Goal: Task Accomplishment & Management: Manage account settings

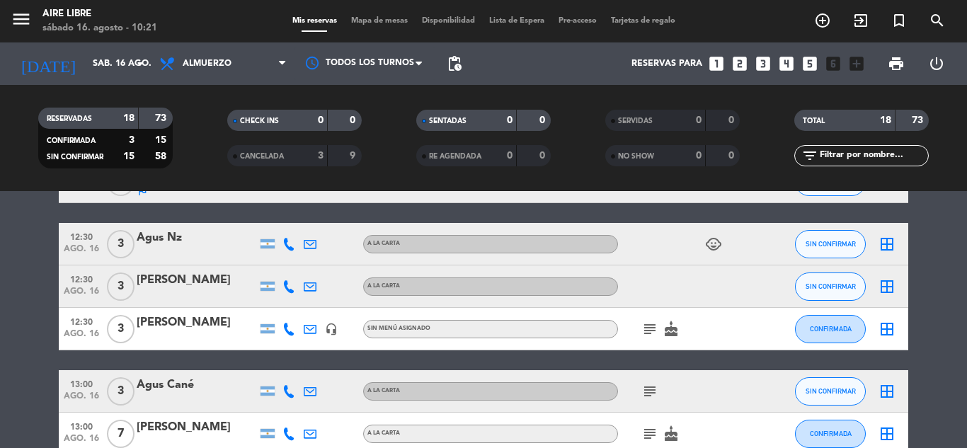
scroll to position [107, 0]
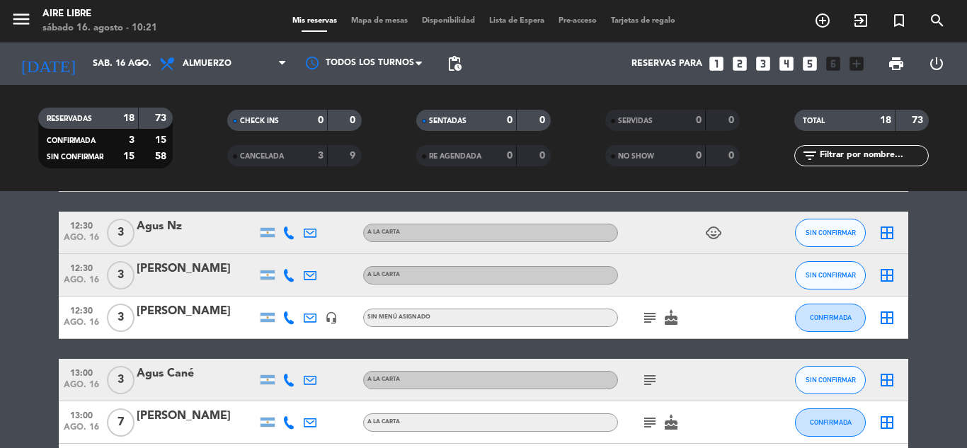
click at [645, 320] on icon "subject" at bounding box center [650, 317] width 17 height 17
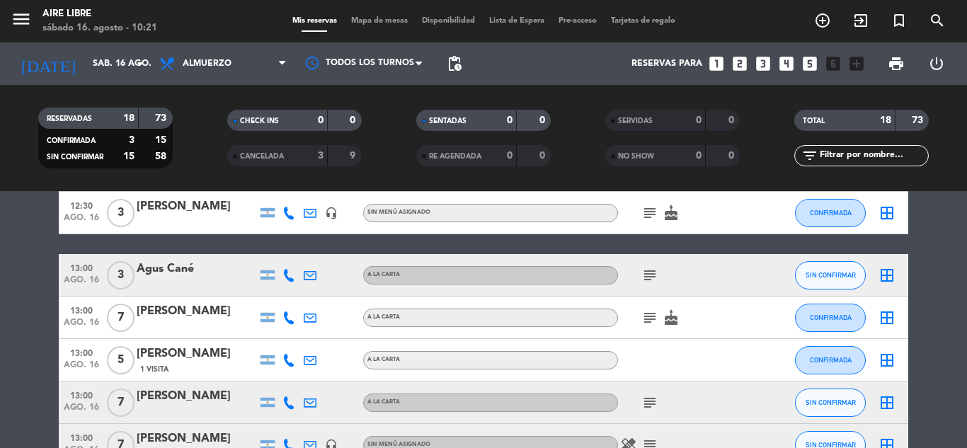
scroll to position [232, 0]
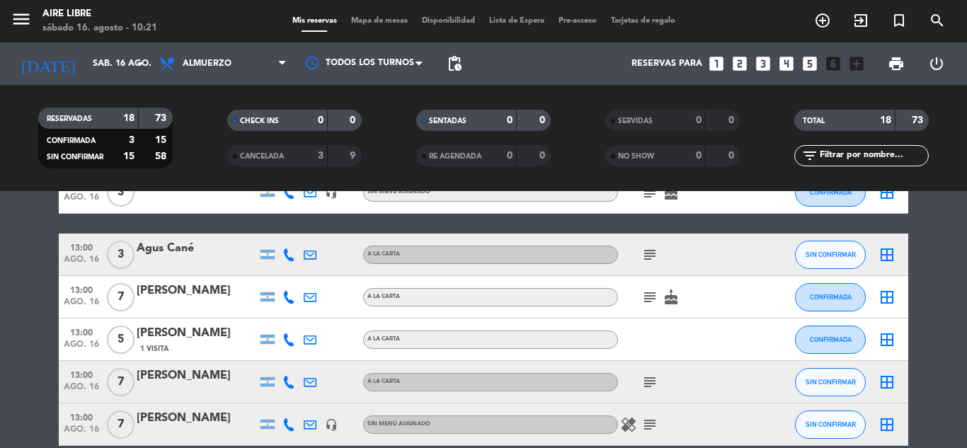
click at [646, 253] on icon "subject" at bounding box center [650, 254] width 17 height 17
click at [653, 297] on icon "subject" at bounding box center [650, 297] width 17 height 17
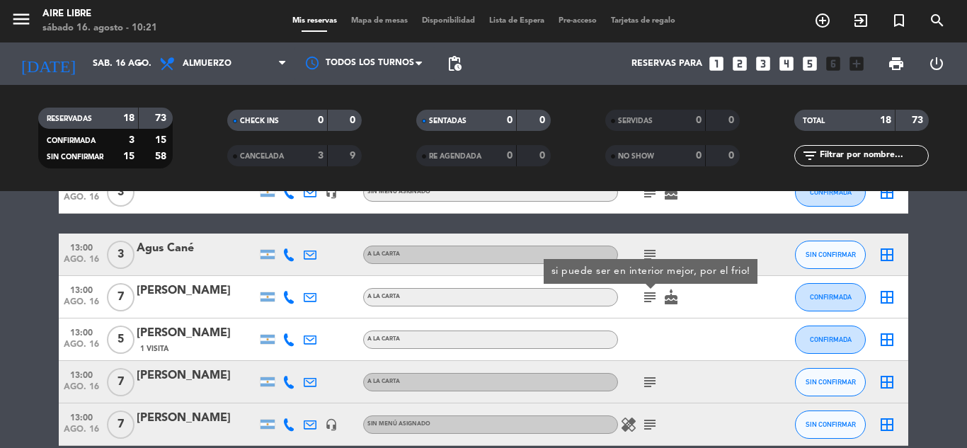
click at [653, 297] on icon "subject" at bounding box center [650, 297] width 17 height 17
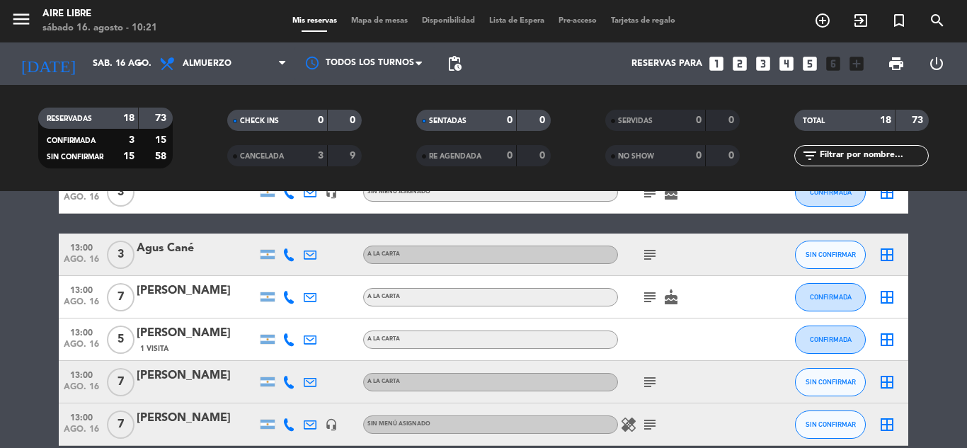
click at [646, 380] on icon "subject" at bounding box center [650, 382] width 17 height 17
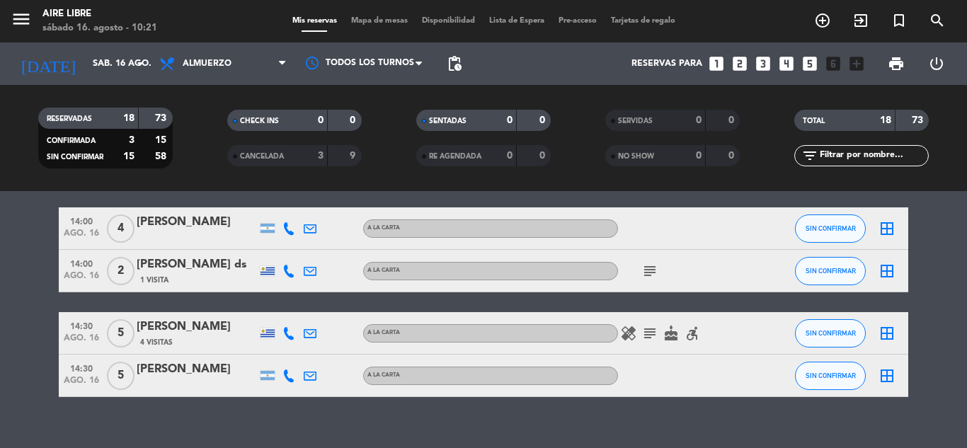
scroll to position [743, 0]
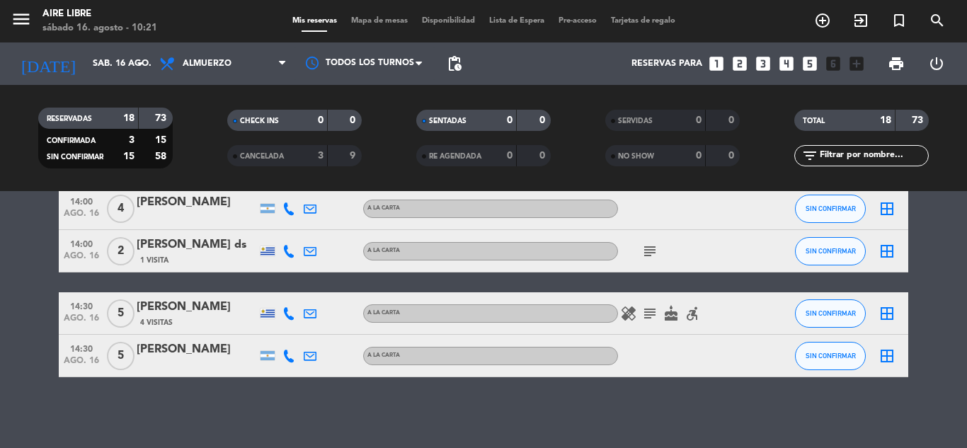
click at [642, 317] on icon "subject" at bounding box center [650, 313] width 17 height 17
click at [652, 312] on icon "subject" at bounding box center [650, 313] width 17 height 17
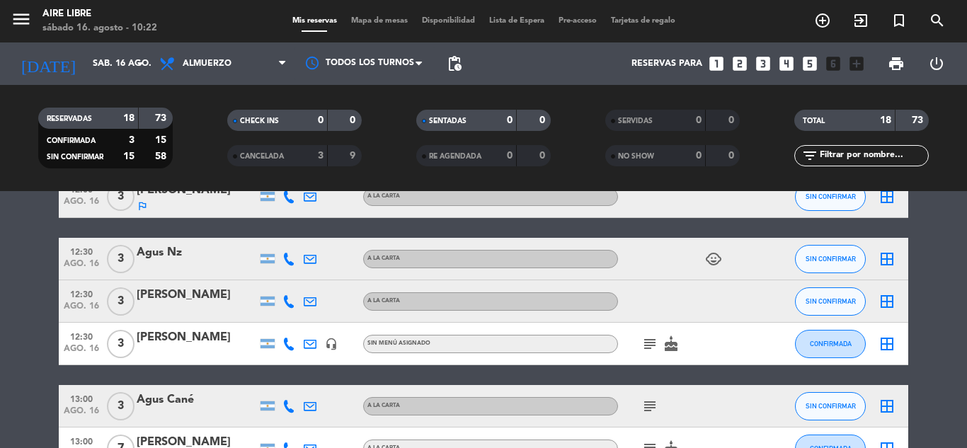
scroll to position [85, 0]
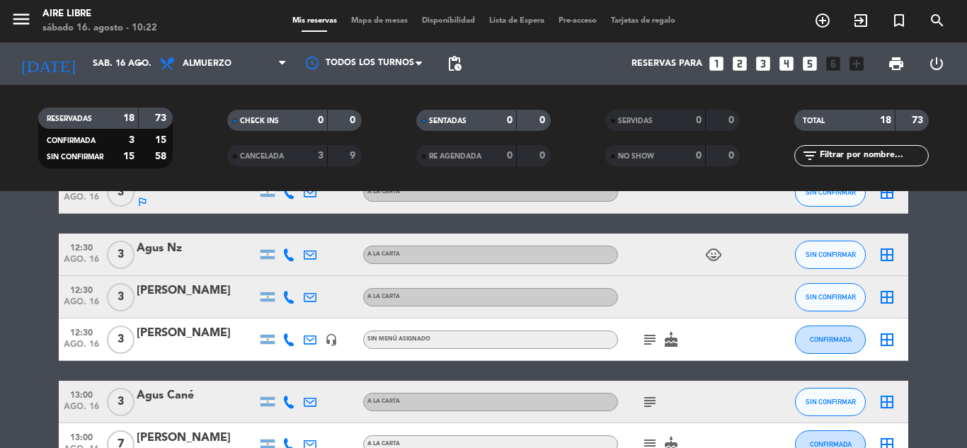
click at [647, 343] on icon "subject" at bounding box center [650, 339] width 17 height 17
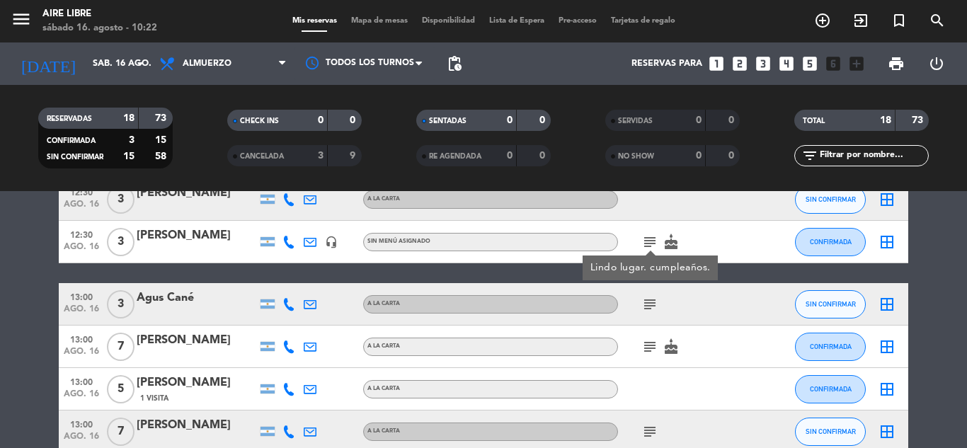
scroll to position [206, 0]
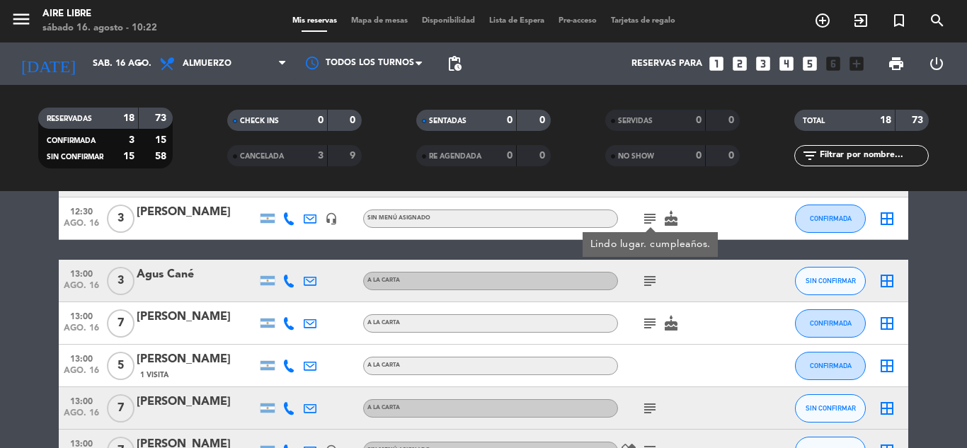
click at [650, 285] on icon "subject" at bounding box center [650, 281] width 17 height 17
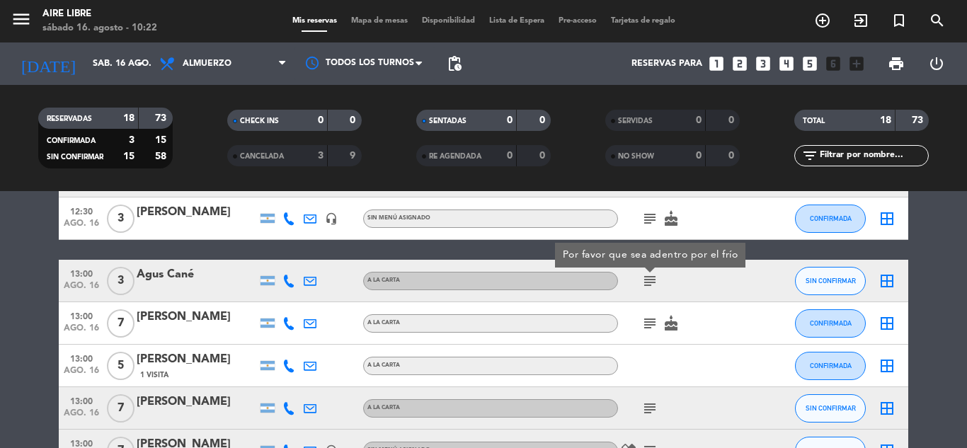
click at [883, 283] on icon "border_all" at bounding box center [887, 281] width 17 height 17
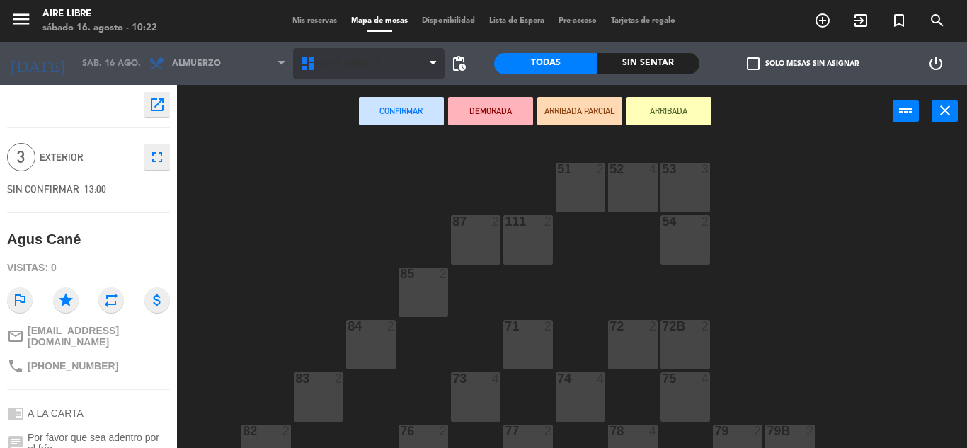
click at [395, 59] on span "Aire Libre 1P" at bounding box center [369, 63] width 152 height 31
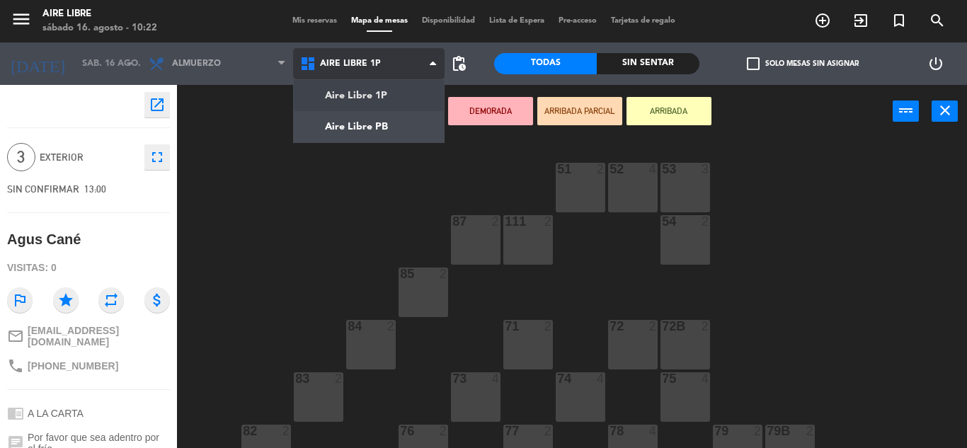
click at [401, 132] on ng-component "menu Aire Libre [DATE] 16. agosto - 10:22 Mis reservas Mapa de mesas Disponibil…" at bounding box center [483, 224] width 967 height 448
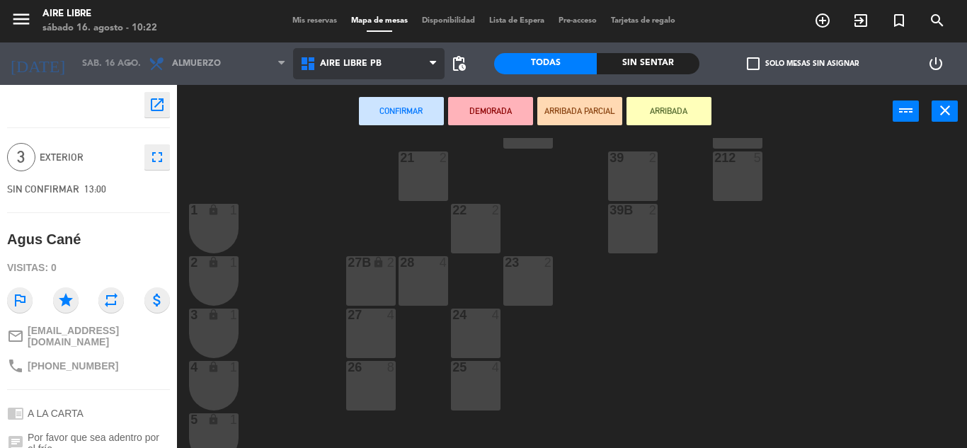
scroll to position [233, 0]
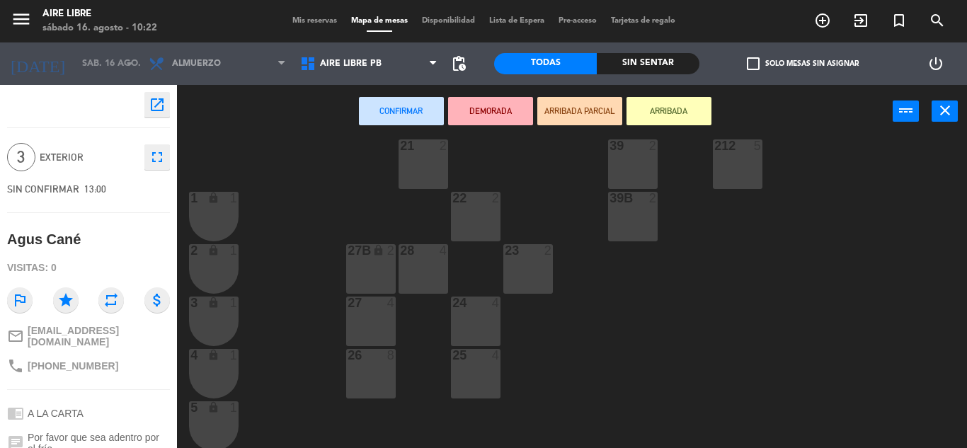
click at [369, 322] on div "27 4" at bounding box center [371, 322] width 50 height 50
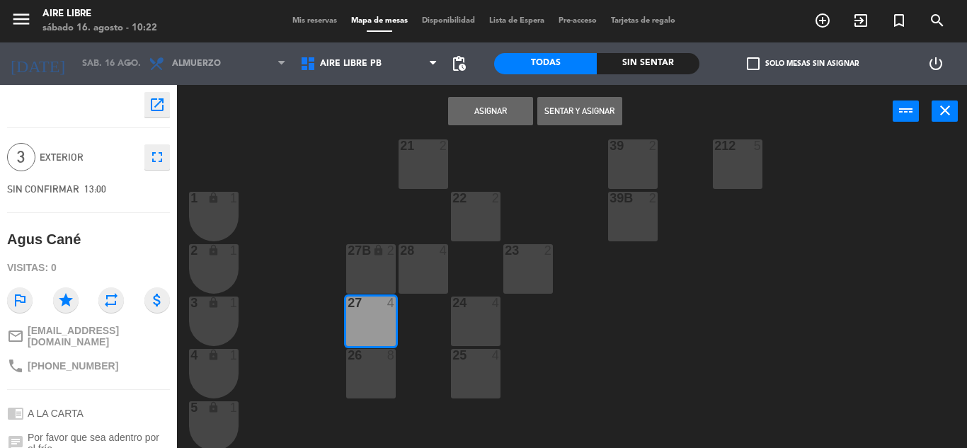
click at [509, 108] on button "Asignar" at bounding box center [490, 111] width 85 height 28
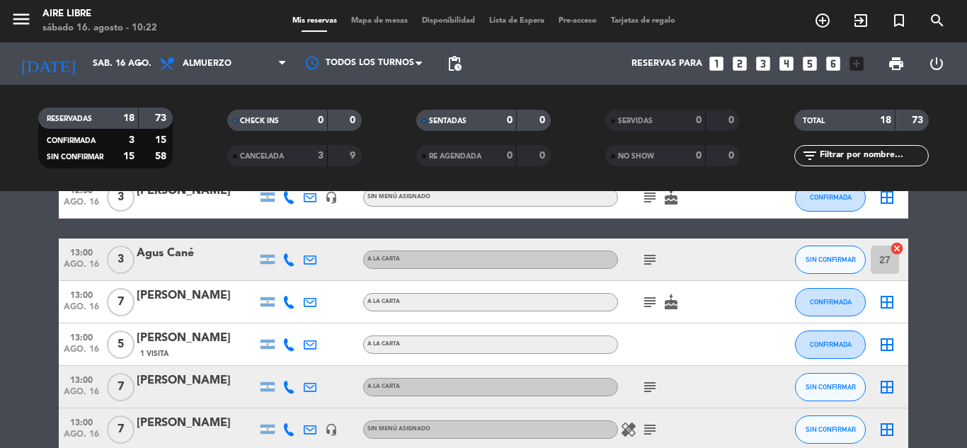
scroll to position [228, 0]
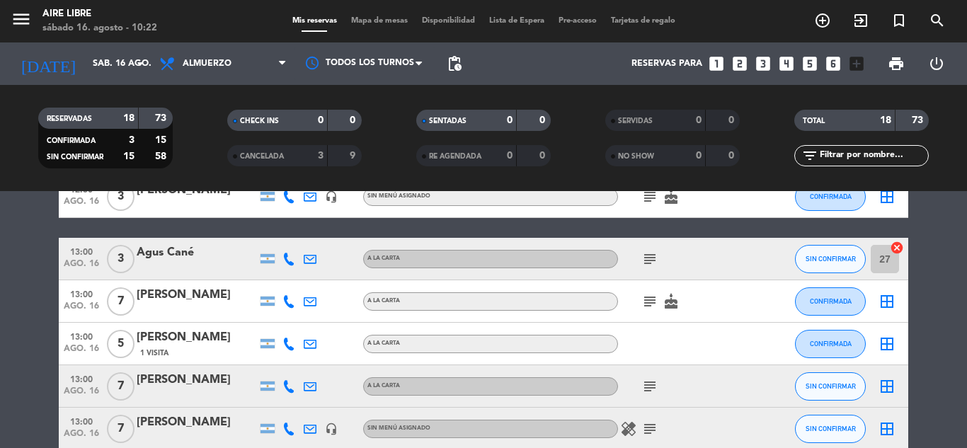
click at [650, 297] on icon "subject" at bounding box center [650, 301] width 17 height 17
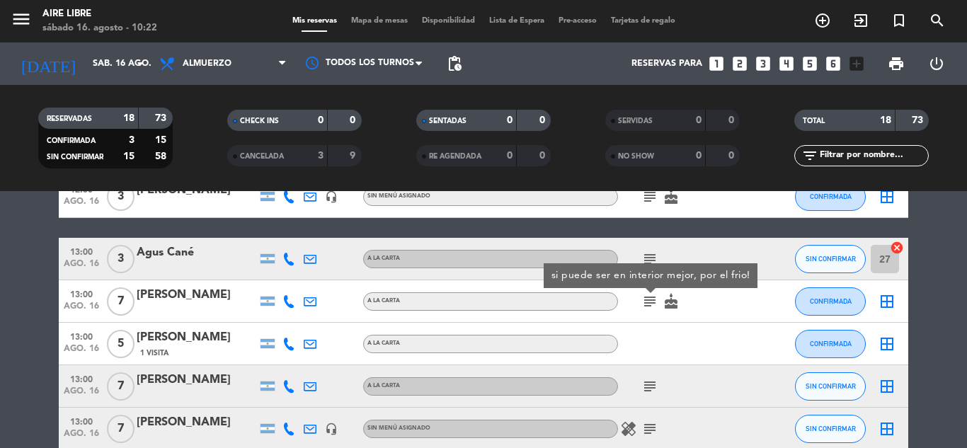
click at [888, 307] on icon "border_all" at bounding box center [887, 301] width 17 height 17
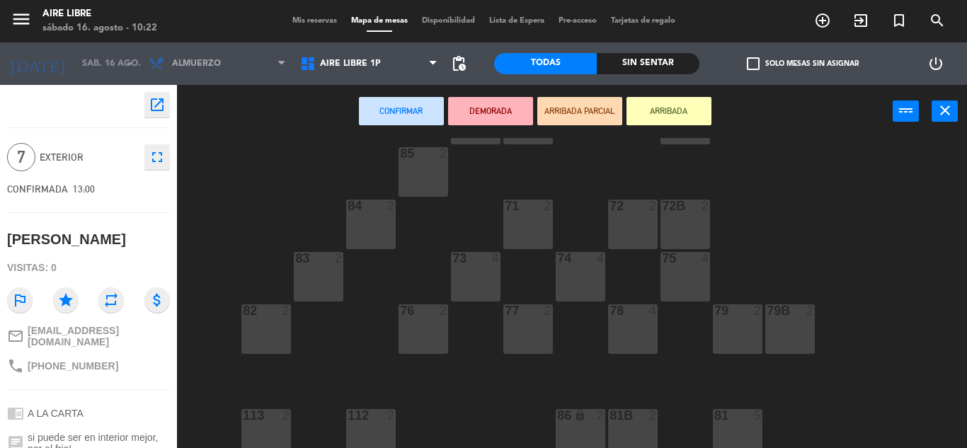
scroll to position [123, 0]
click at [514, 336] on div "77 2" at bounding box center [529, 327] width 50 height 50
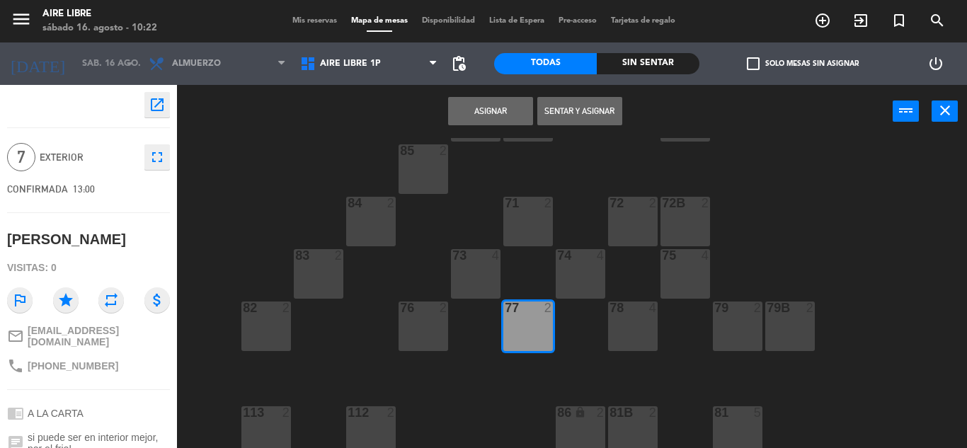
click at [494, 110] on button "Asignar" at bounding box center [490, 111] width 85 height 28
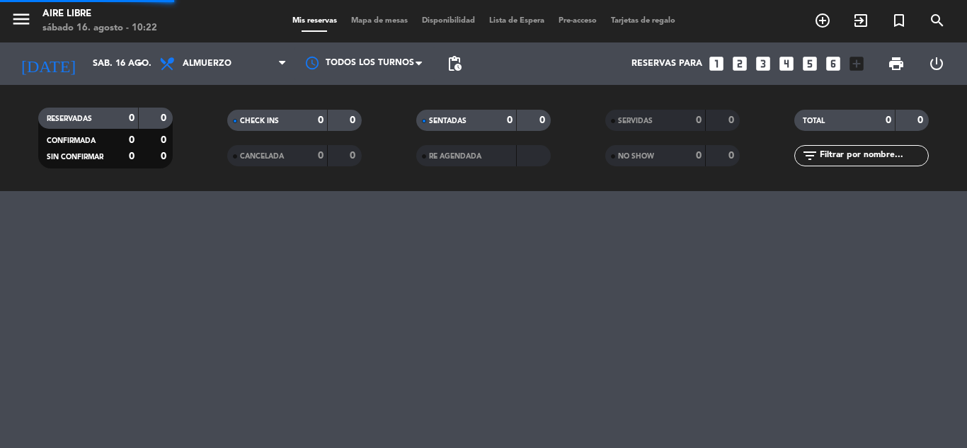
click at [907, 353] on div "menu Aire Libre [DATE] 16. agosto - 10:22 Mis reservas Mapa de mesas Disponibil…" at bounding box center [483, 224] width 967 height 448
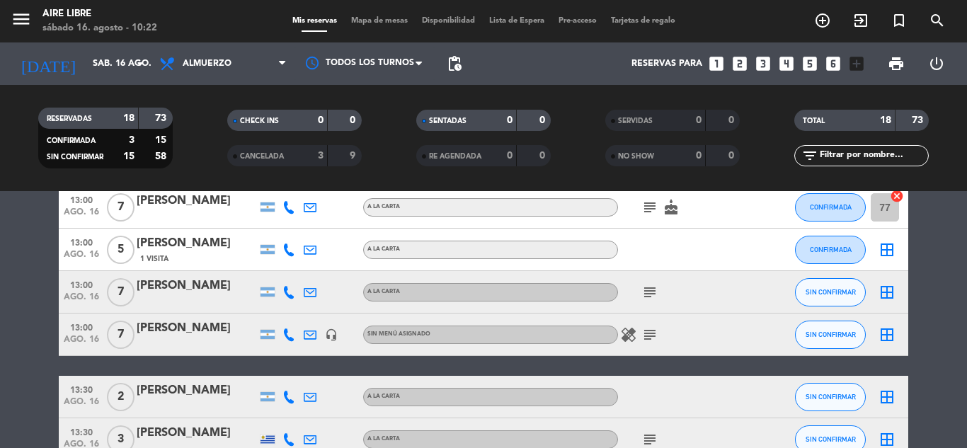
scroll to position [323, 0]
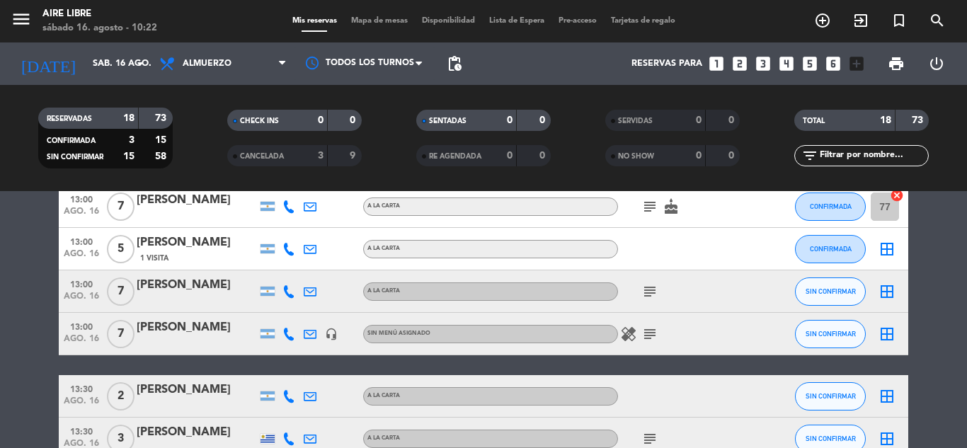
click at [886, 254] on icon "border_all" at bounding box center [887, 249] width 17 height 17
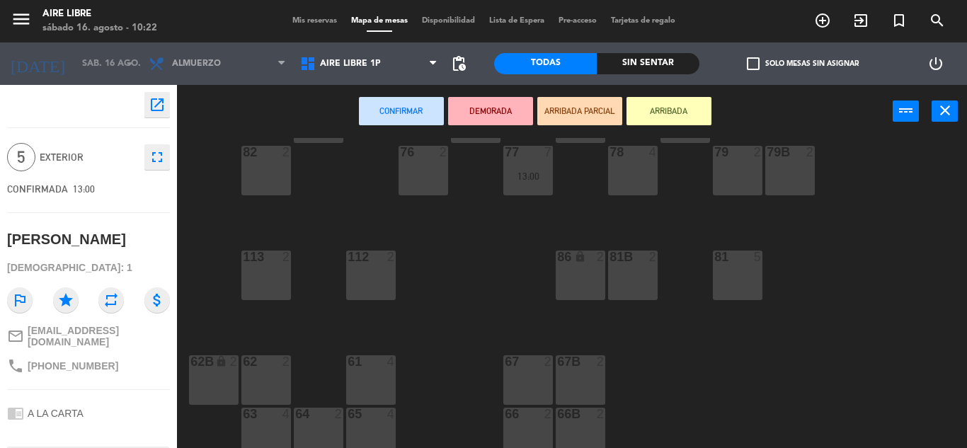
scroll to position [278, 0]
click at [745, 290] on div "81 5" at bounding box center [738, 277] width 50 height 50
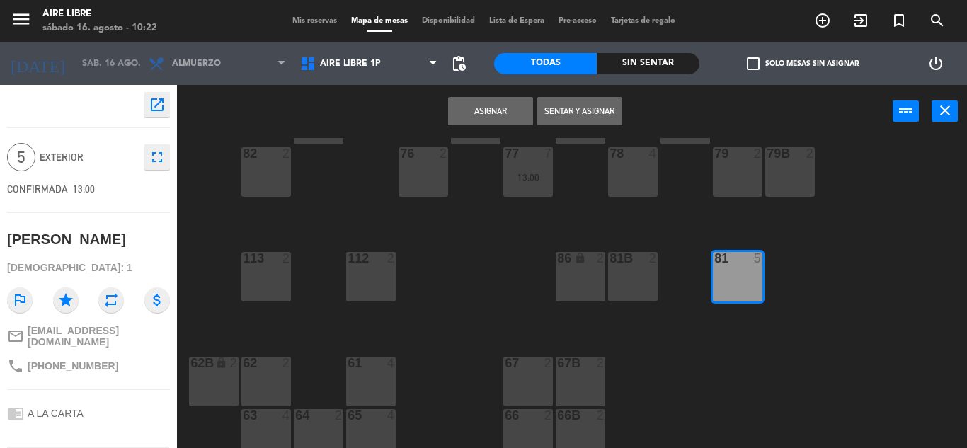
click at [492, 115] on button "Asignar" at bounding box center [490, 111] width 85 height 28
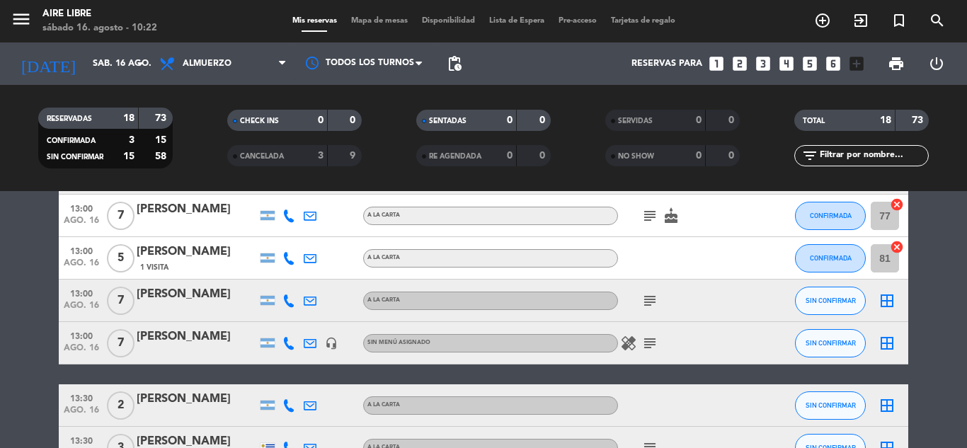
scroll to position [315, 0]
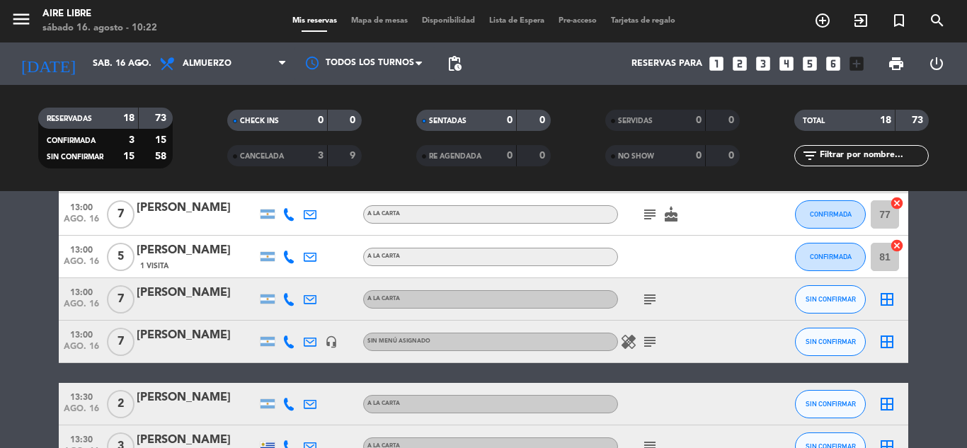
click at [654, 295] on icon "subject" at bounding box center [650, 299] width 17 height 17
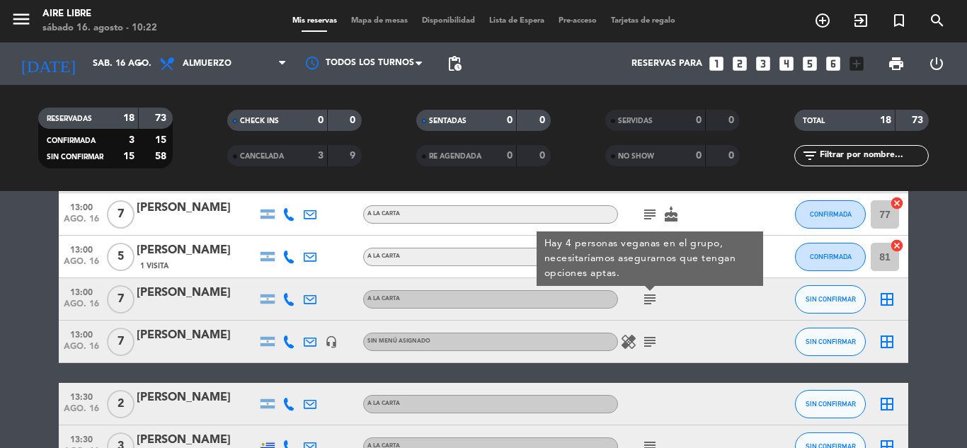
click at [653, 334] on icon "subject" at bounding box center [650, 342] width 17 height 17
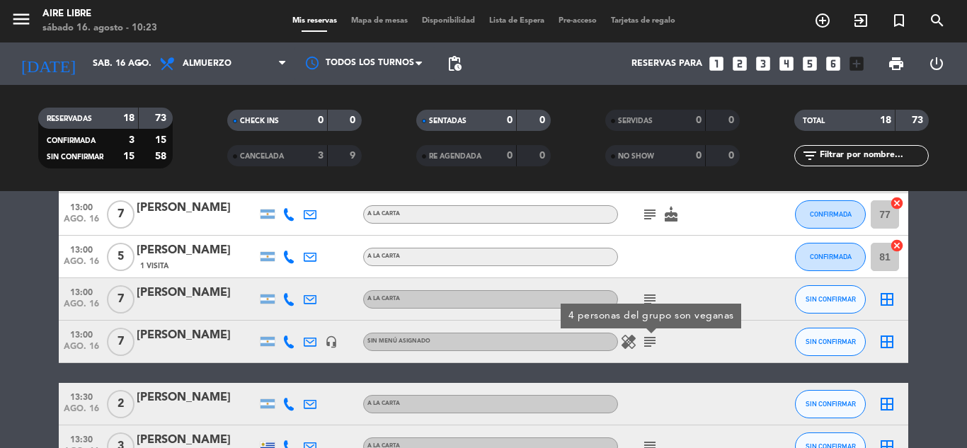
click at [883, 345] on icon "border_all" at bounding box center [887, 342] width 17 height 17
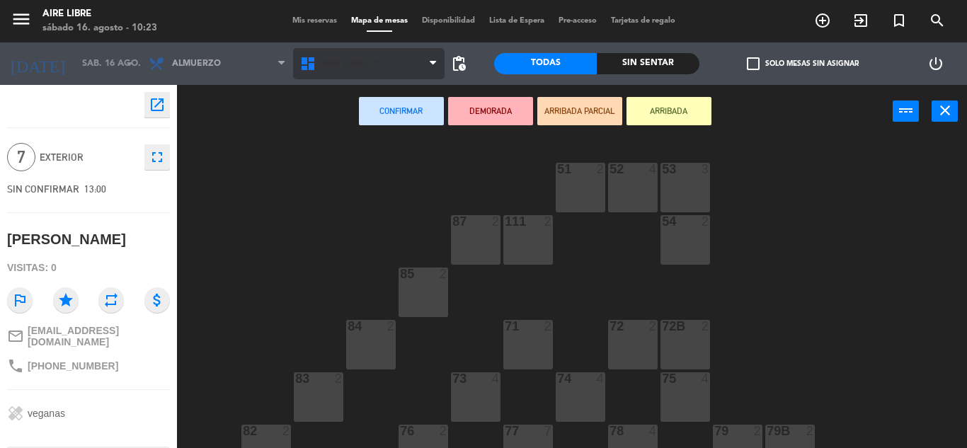
click at [428, 60] on span "Aire Libre 1P" at bounding box center [369, 63] width 152 height 31
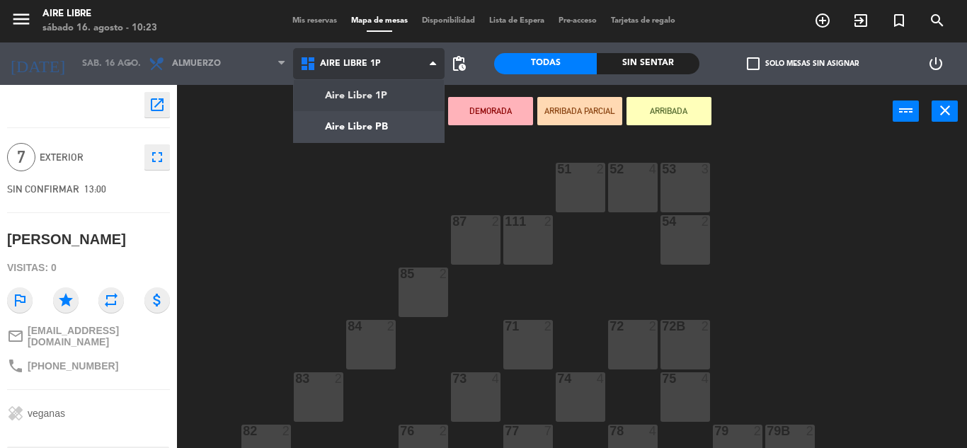
click at [401, 130] on ng-component "menu Aire Libre [DATE] 16. agosto - 10:23 Mis reservas Mapa de mesas Disponibil…" at bounding box center [483, 224] width 967 height 448
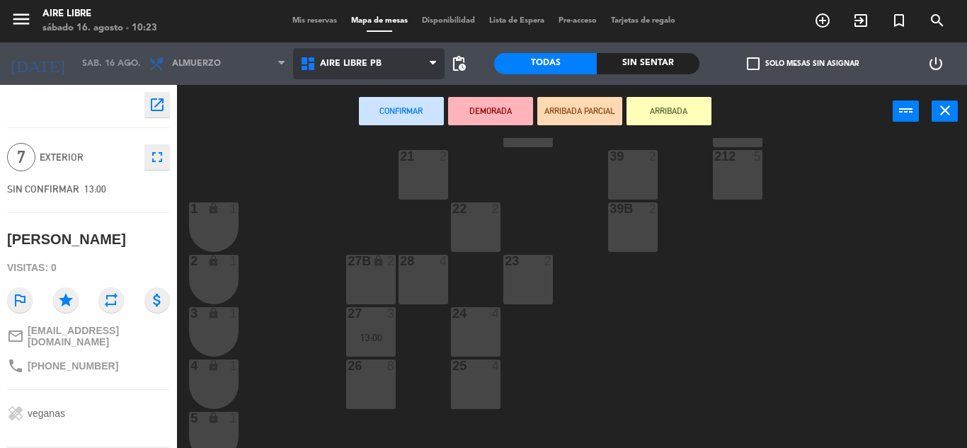
scroll to position [232, 0]
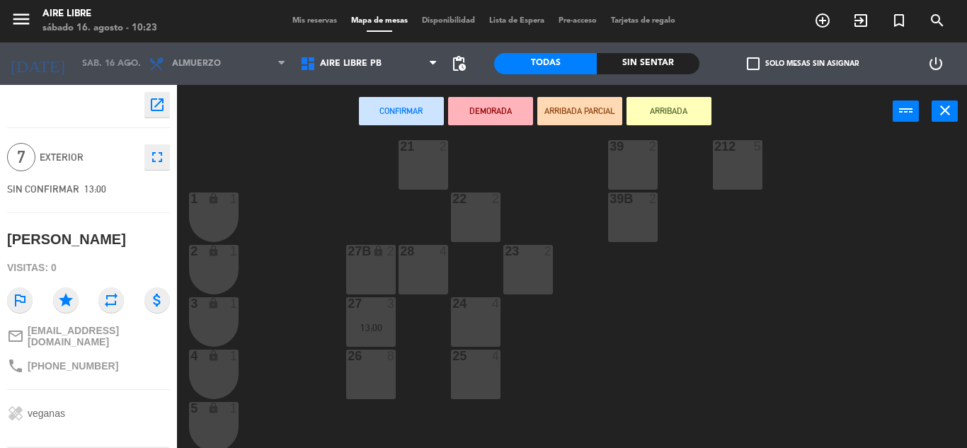
click at [370, 377] on div "26 8" at bounding box center [371, 375] width 50 height 50
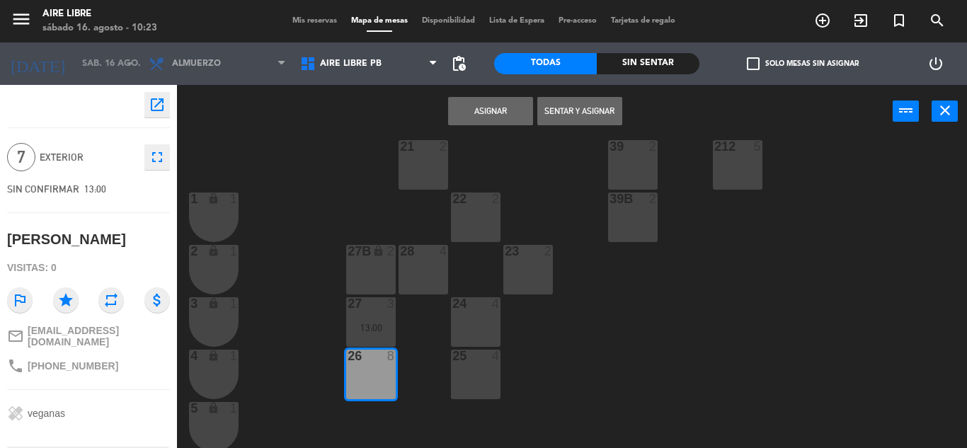
click at [504, 111] on button "Asignar" at bounding box center [490, 111] width 85 height 28
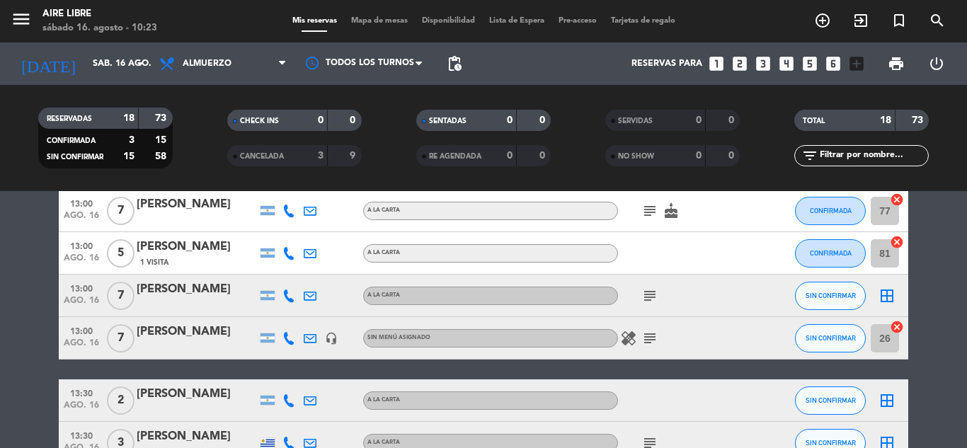
scroll to position [305, 0]
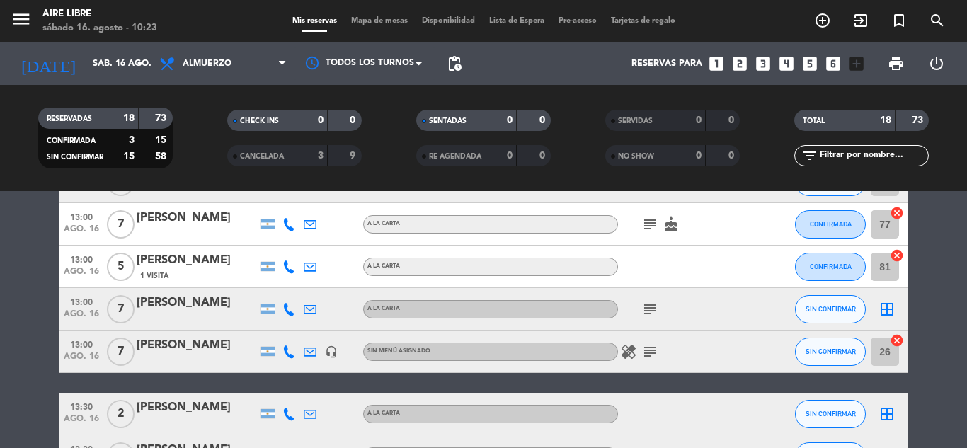
click at [220, 314] on div at bounding box center [197, 318] width 120 height 11
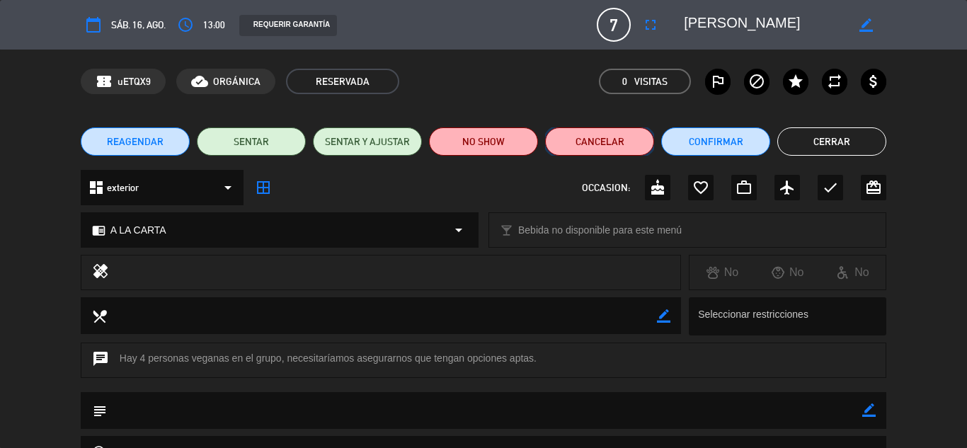
click at [604, 152] on button "Cancelar" at bounding box center [599, 141] width 109 height 28
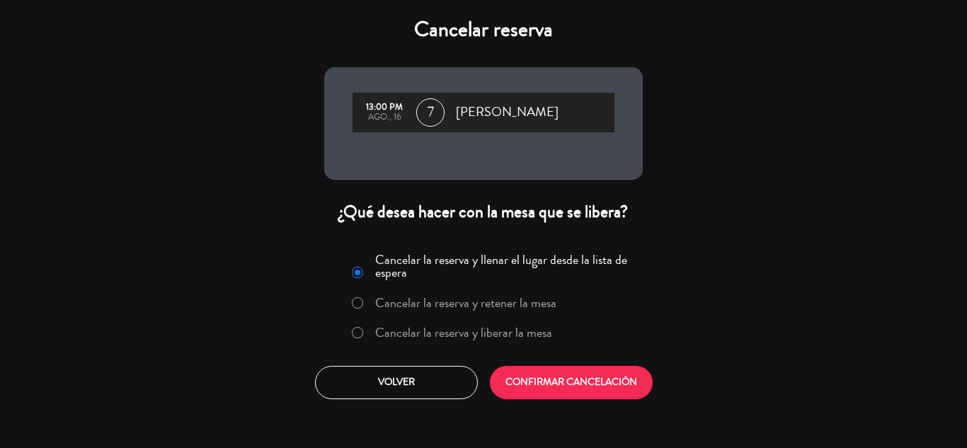
click at [394, 334] on label "Cancelar la reserva y liberar la mesa" at bounding box center [463, 332] width 177 height 13
click at [540, 394] on button "CONFIRMAR CANCELACIÓN" at bounding box center [571, 382] width 163 height 33
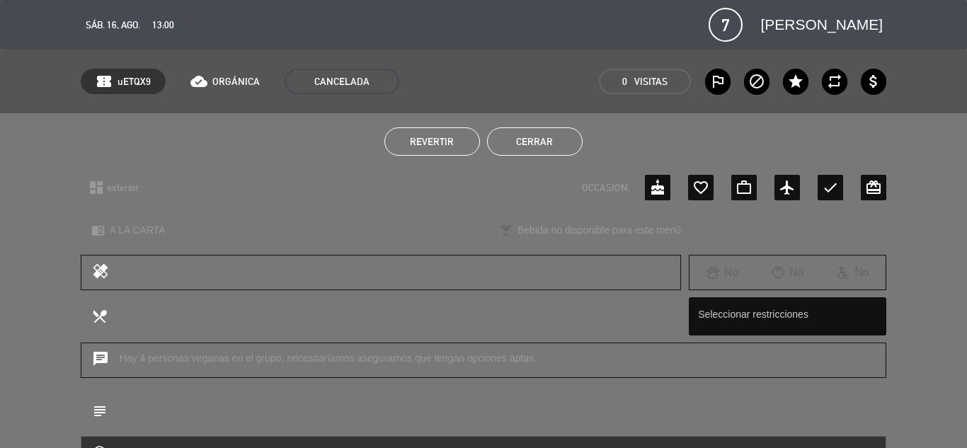
click at [541, 145] on button "Cerrar" at bounding box center [535, 141] width 96 height 28
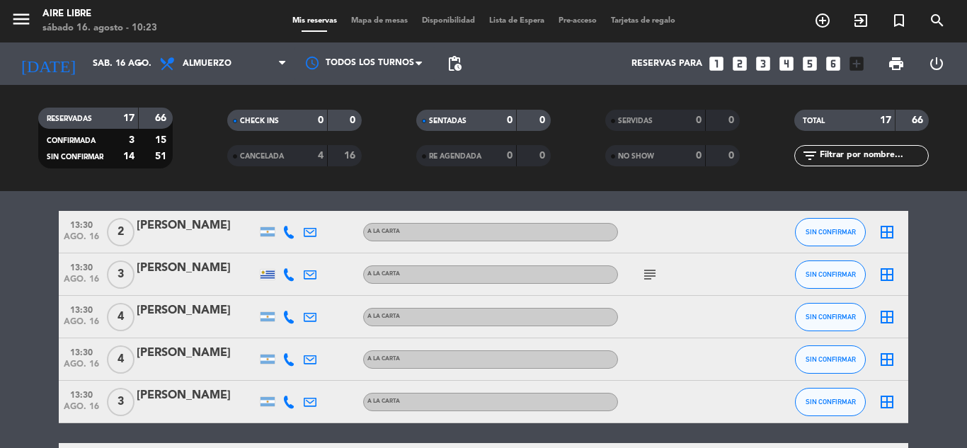
scroll to position [450, 0]
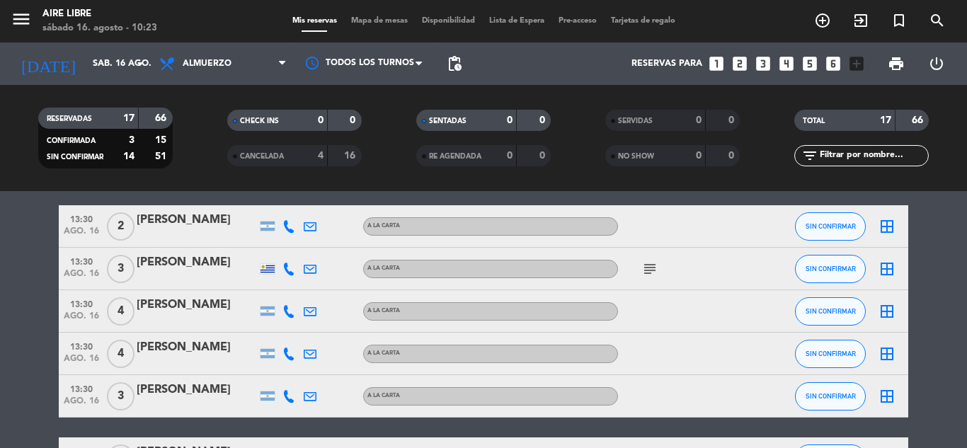
click at [657, 261] on icon "subject" at bounding box center [650, 269] width 17 height 17
click at [885, 271] on icon "border_all" at bounding box center [887, 269] width 17 height 17
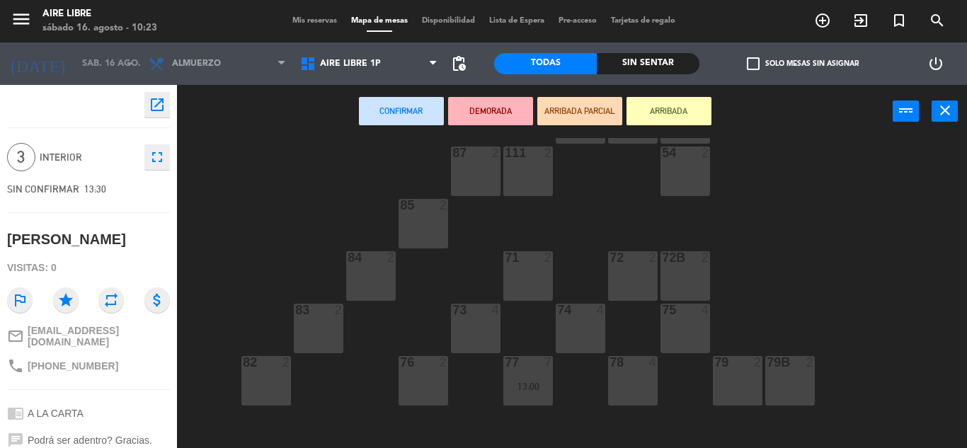
scroll to position [73, 0]
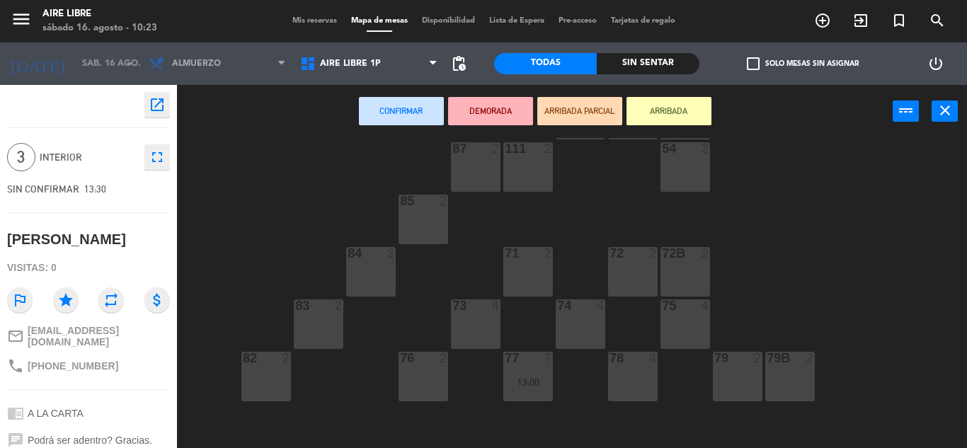
click at [456, 318] on div "73 4" at bounding box center [476, 325] width 50 height 50
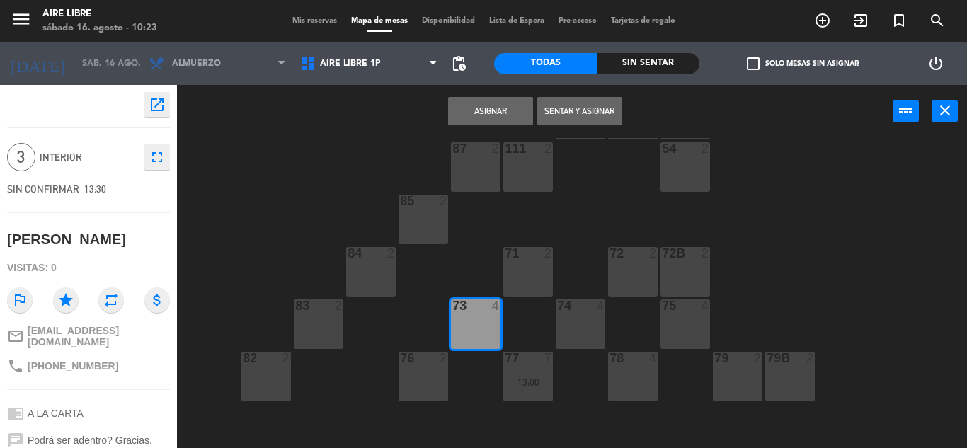
click at [498, 113] on button "Asignar" at bounding box center [490, 111] width 85 height 28
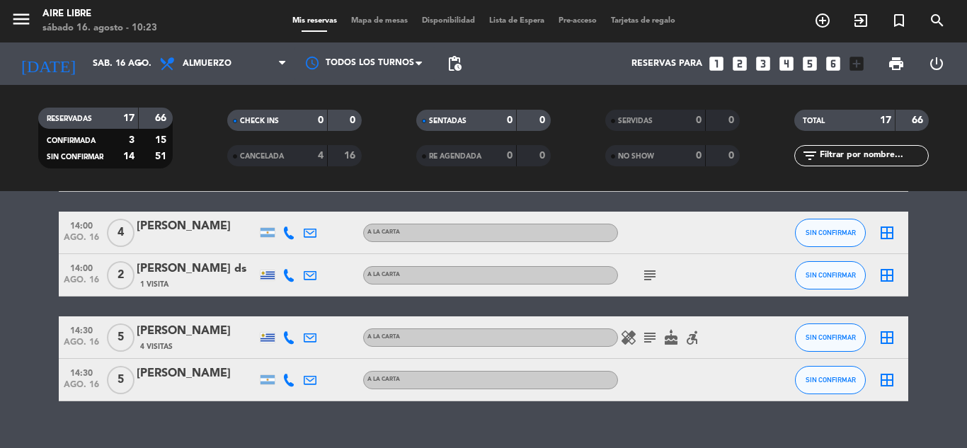
scroll to position [700, 0]
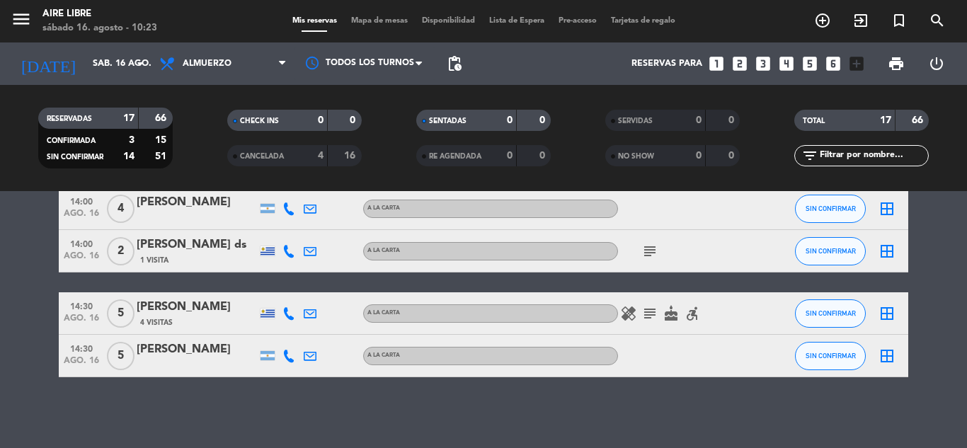
click at [888, 317] on icon "border_all" at bounding box center [887, 313] width 17 height 17
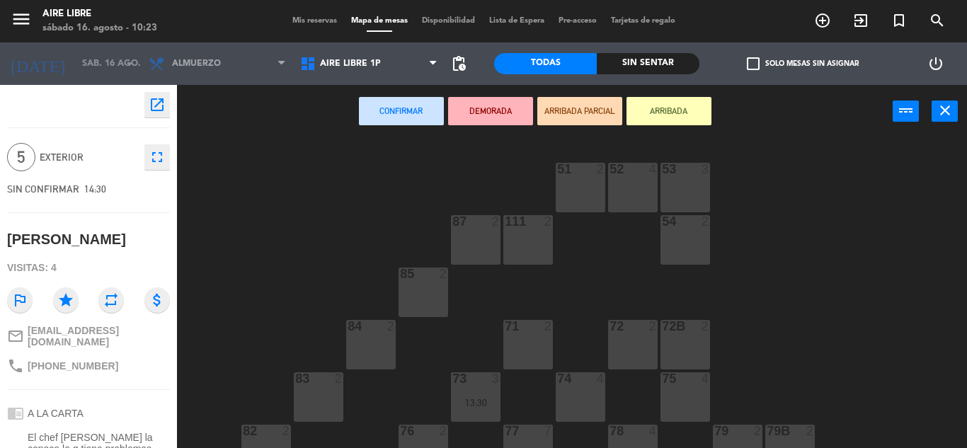
click at [945, 107] on icon "close" at bounding box center [945, 110] width 17 height 17
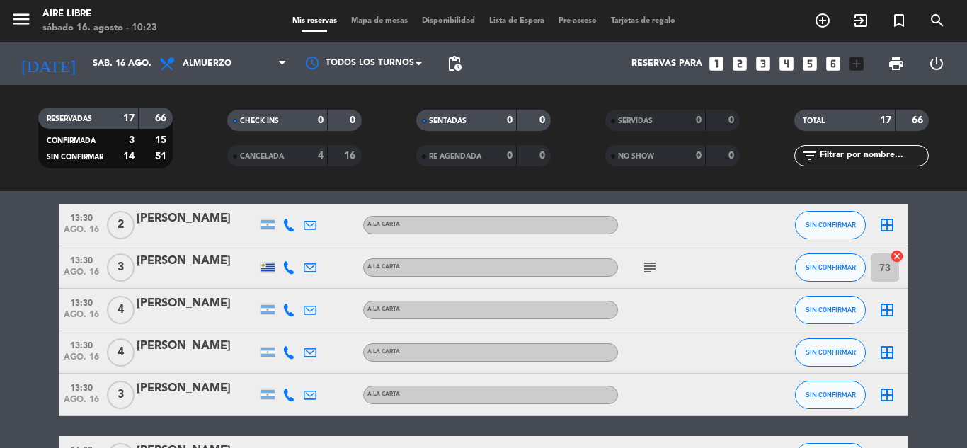
scroll to position [700, 0]
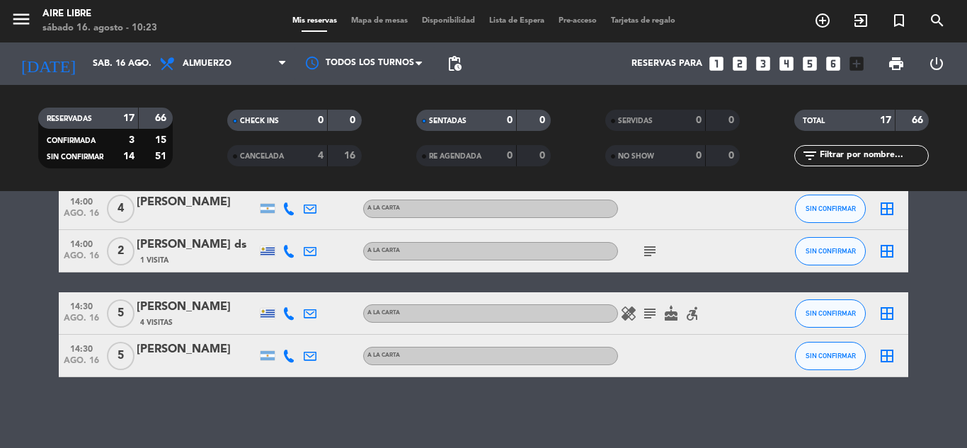
click at [882, 318] on icon "border_all" at bounding box center [887, 313] width 17 height 17
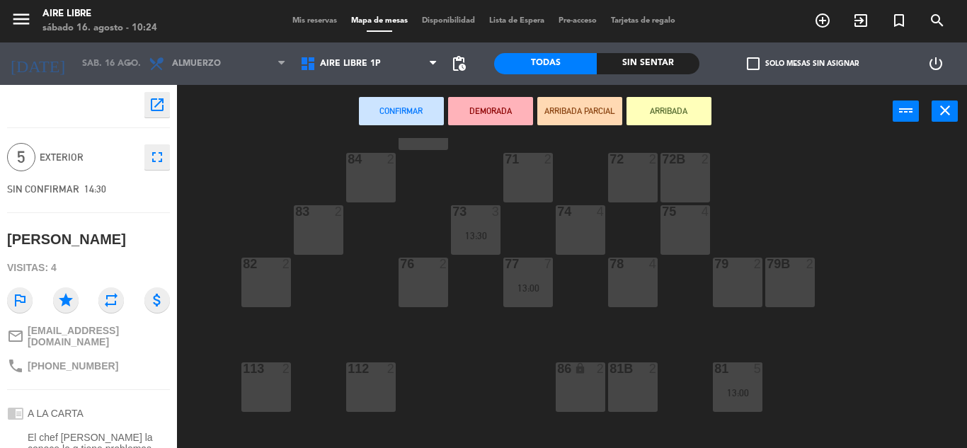
scroll to position [157, 0]
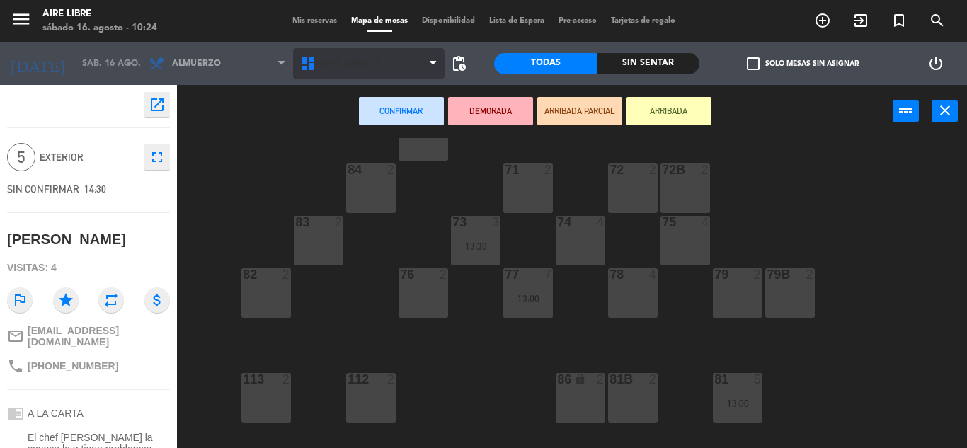
click at [421, 55] on span "Aire Libre 1P" at bounding box center [369, 63] width 152 height 31
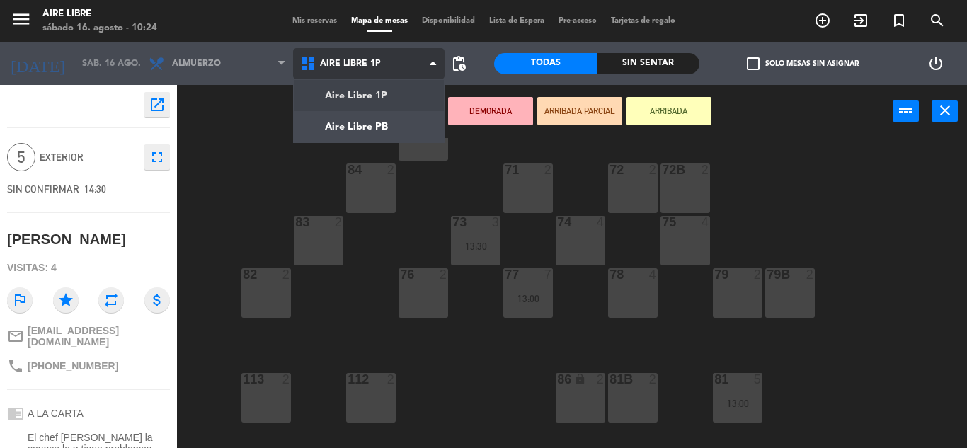
click at [397, 128] on ng-component "menu Aire Libre [DATE] 16. agosto - 10:24 Mis reservas Mapa de mesas Disponibil…" at bounding box center [483, 224] width 967 height 448
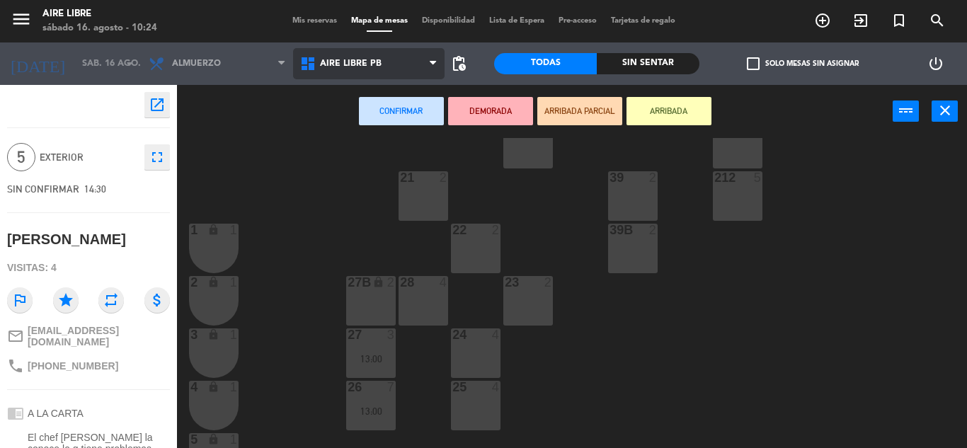
scroll to position [234, 0]
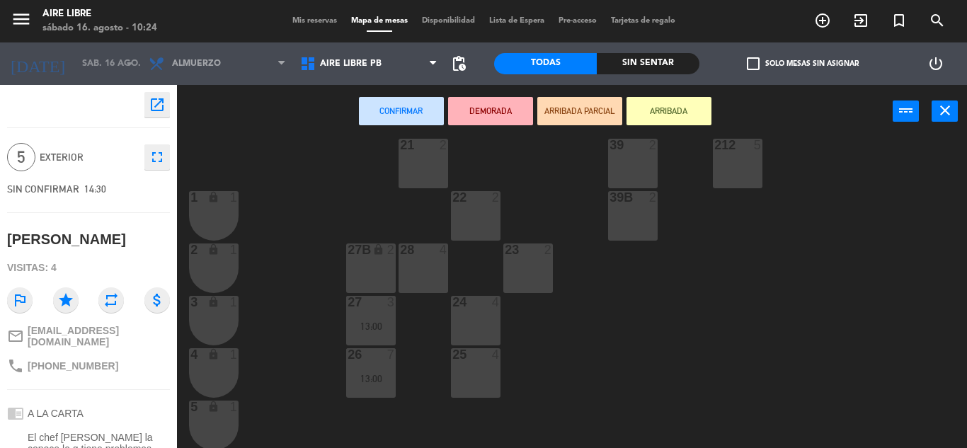
click at [428, 273] on div "28 4" at bounding box center [424, 269] width 50 height 50
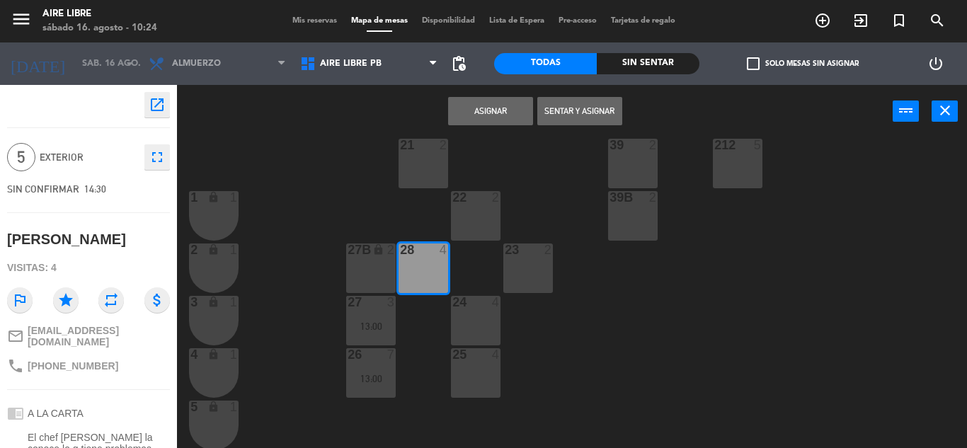
click at [501, 115] on button "Asignar" at bounding box center [490, 111] width 85 height 28
